Goal: Navigation & Orientation: Find specific page/section

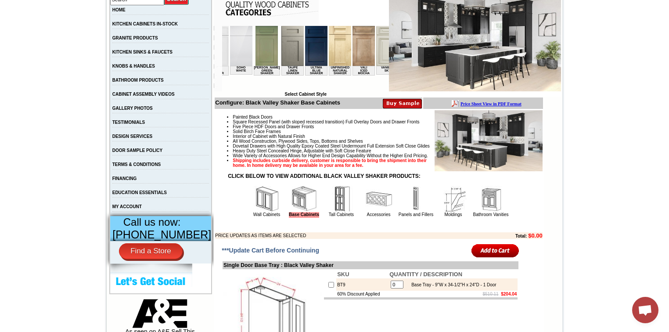
scroll to position [0, 1616]
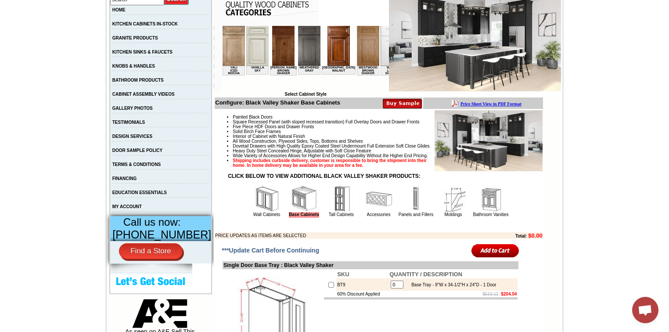
drag, startPoint x: 237, startPoint y: 90, endPoint x: 610, endPoint y: 128, distance: 375.5
click at [481, 47] on img at bounding box center [492, 46] width 22 height 40
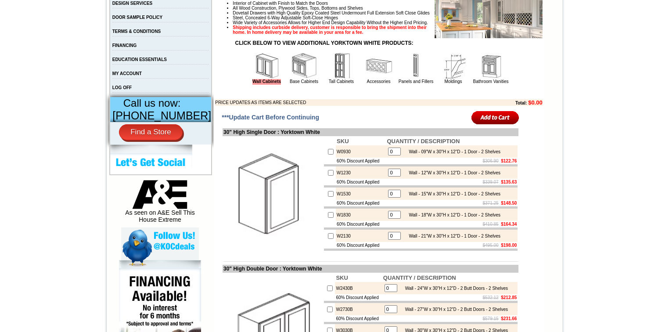
scroll to position [316, 0]
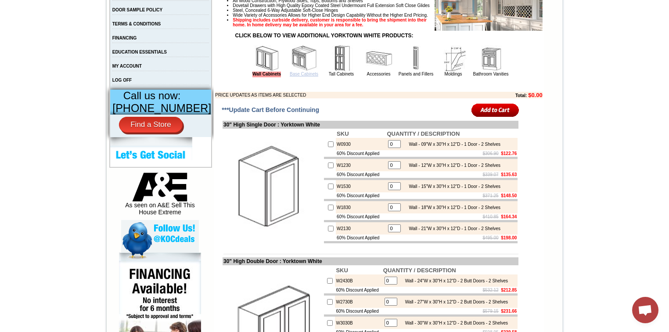
click at [298, 76] on link "Base Cabinets" at bounding box center [304, 74] width 29 height 5
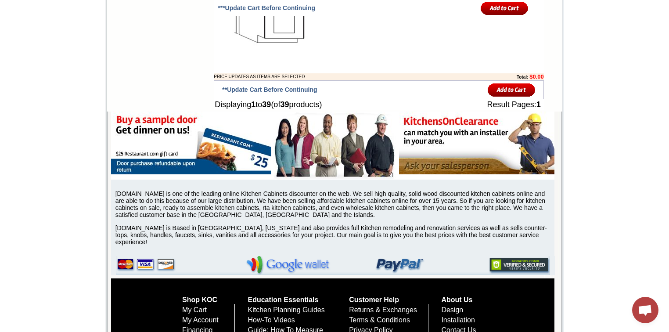
scroll to position [2248, 0]
